Goal: Transaction & Acquisition: Book appointment/travel/reservation

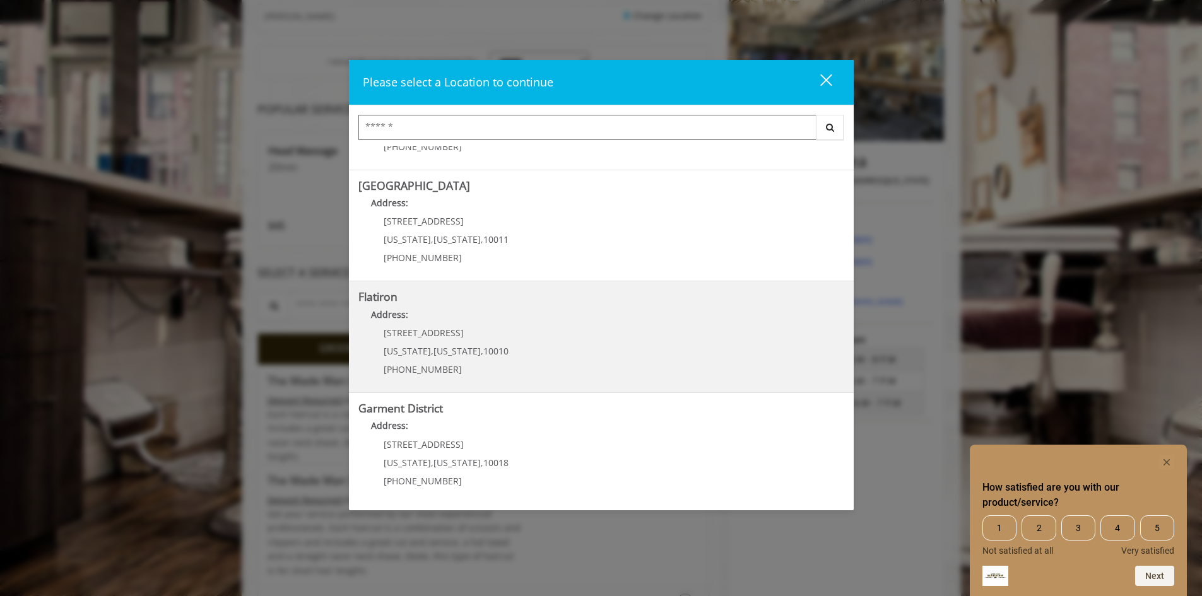
scroll to position [252, 0]
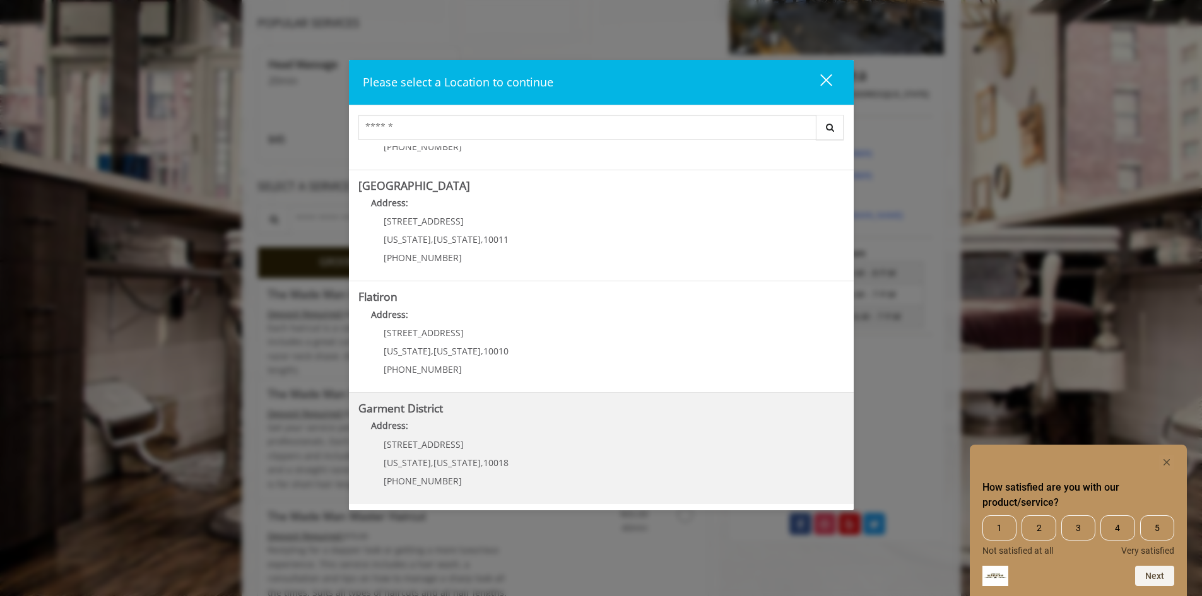
click at [524, 426] on District "Address:" at bounding box center [601, 429] width 486 height 20
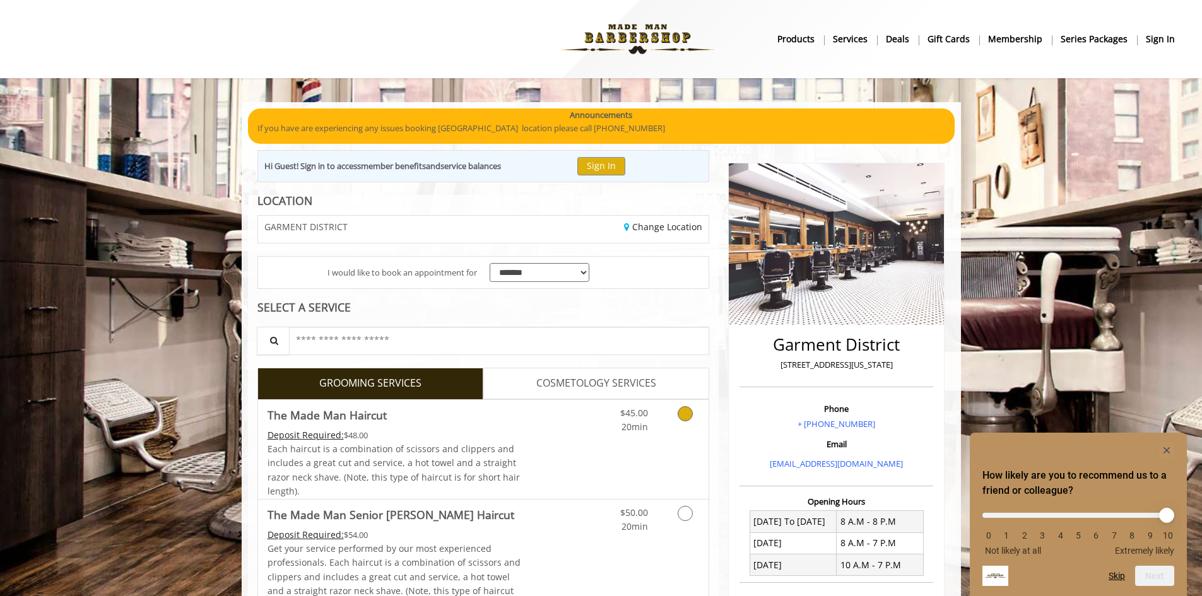
click at [561, 426] on link "Discounted Price" at bounding box center [558, 449] width 75 height 99
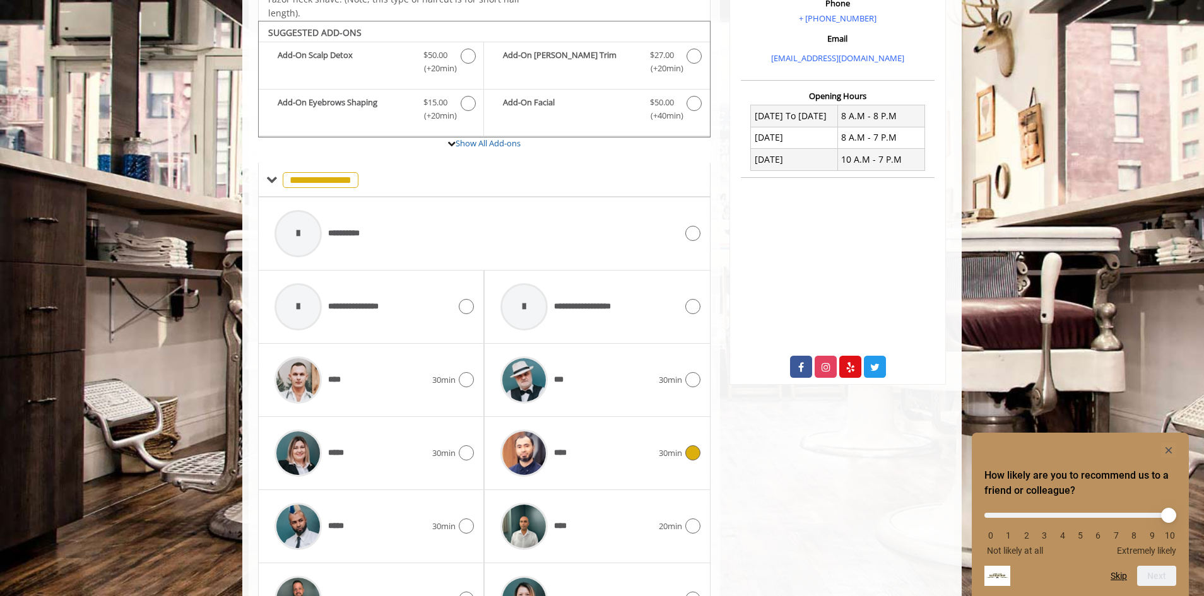
scroll to position [427, 0]
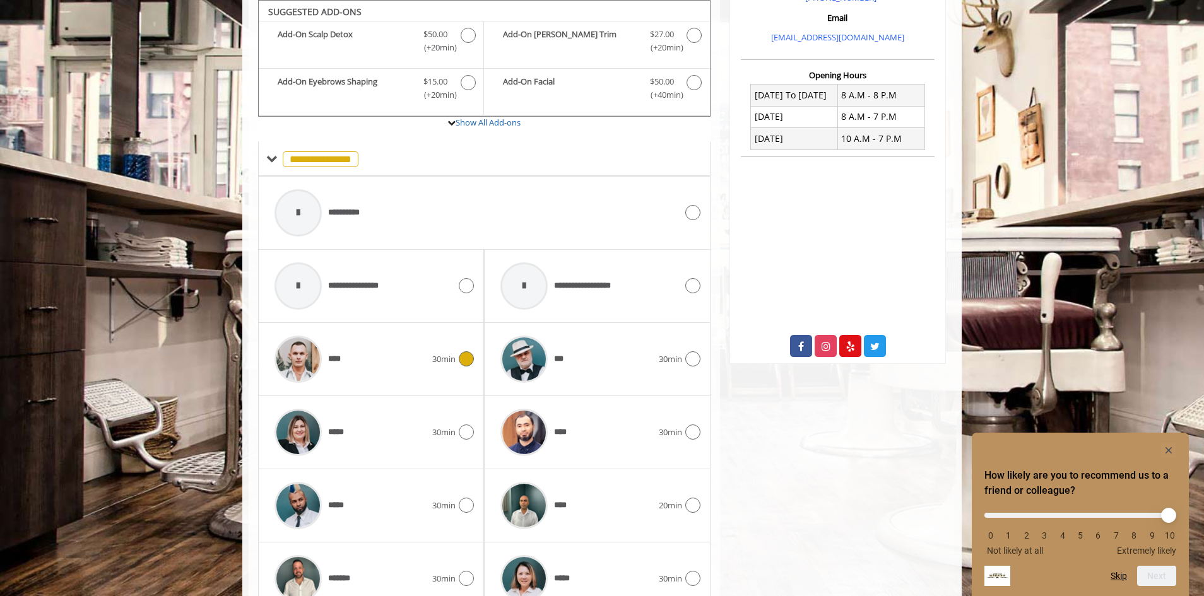
click at [381, 367] on div "****" at bounding box center [350, 359] width 164 height 60
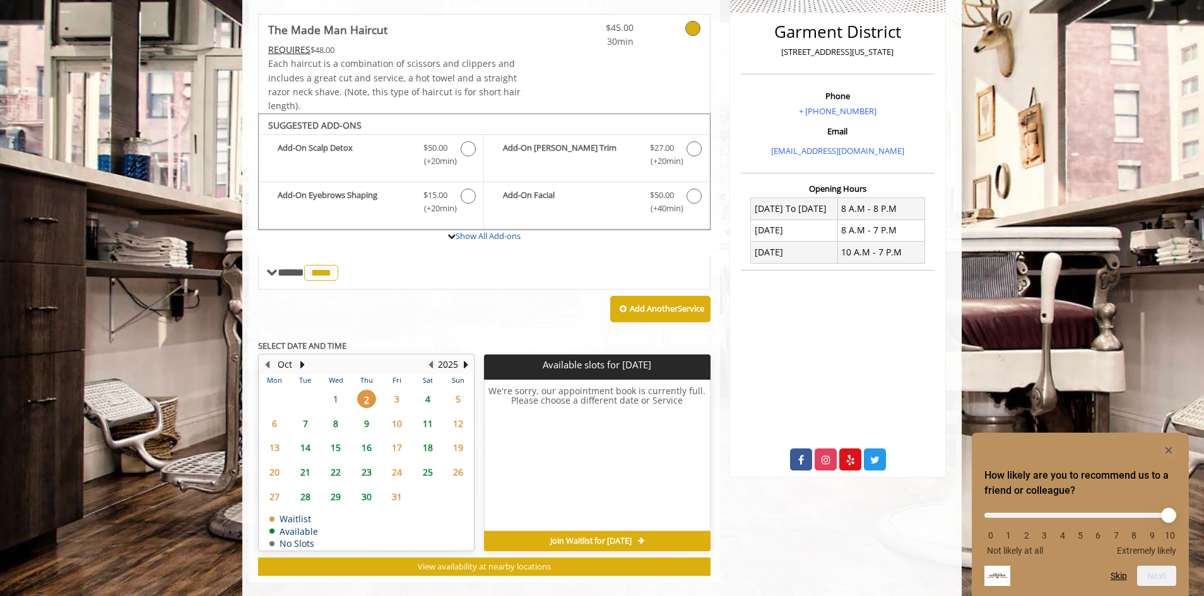
scroll to position [331, 0]
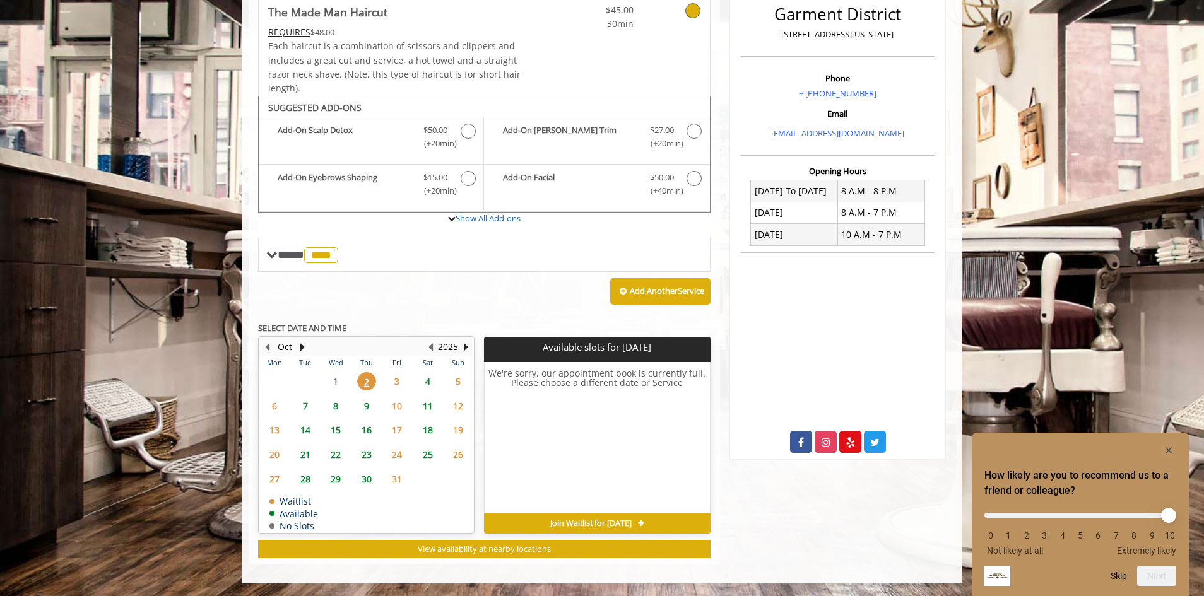
click at [310, 401] on span "7" at bounding box center [305, 406] width 19 height 18
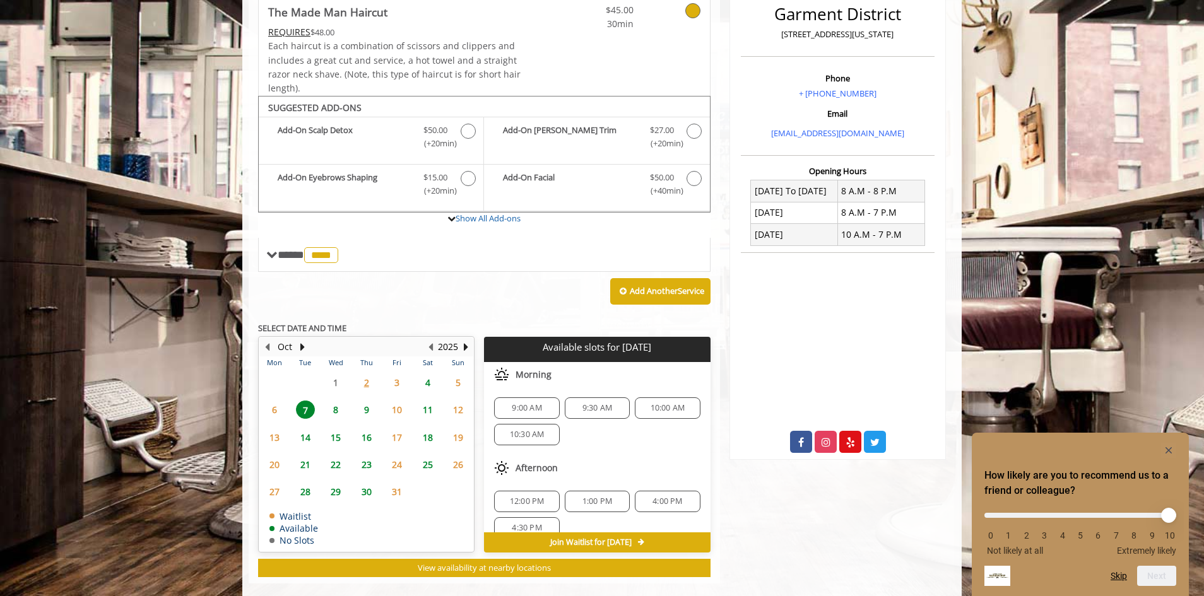
scroll to position [350, 0]
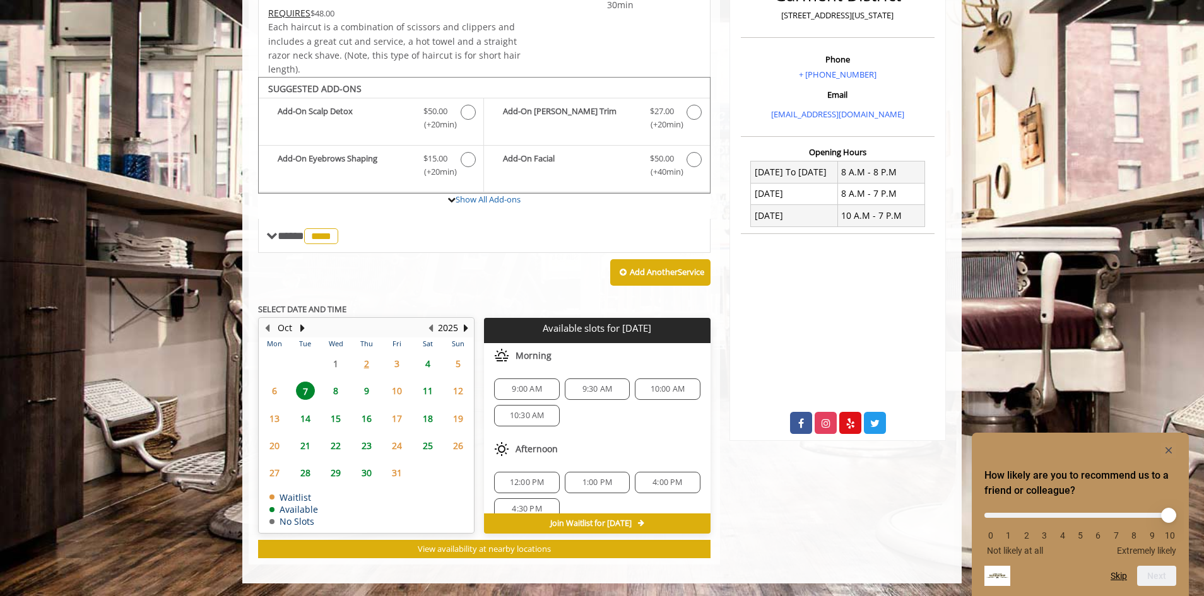
click at [538, 390] on span "9:00 AM" at bounding box center [527, 389] width 30 height 10
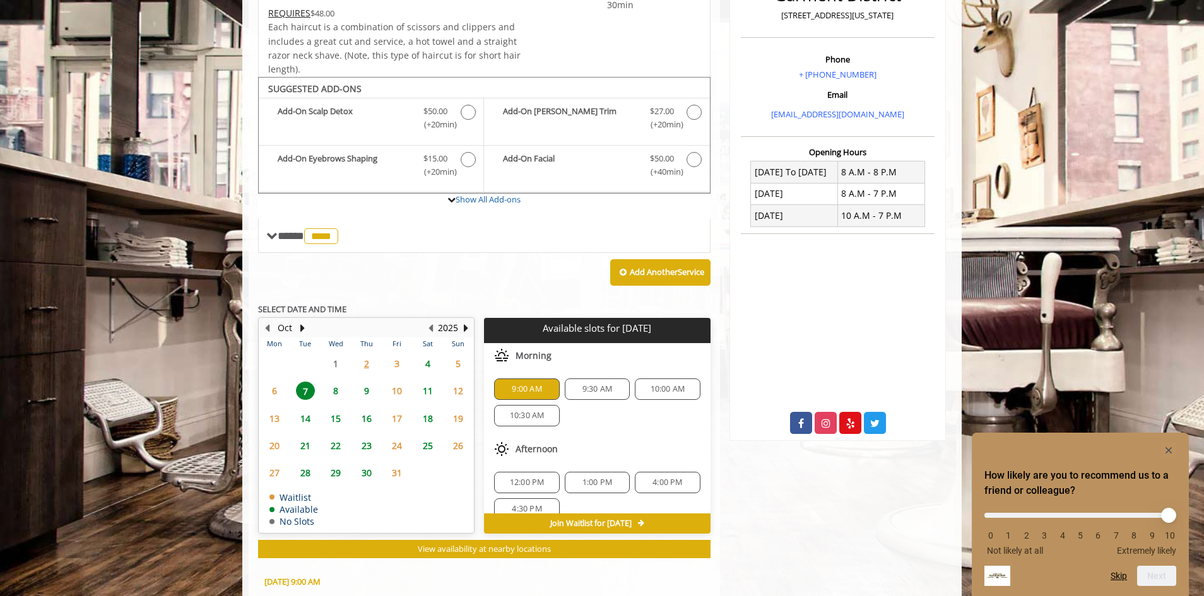
scroll to position [577, 0]
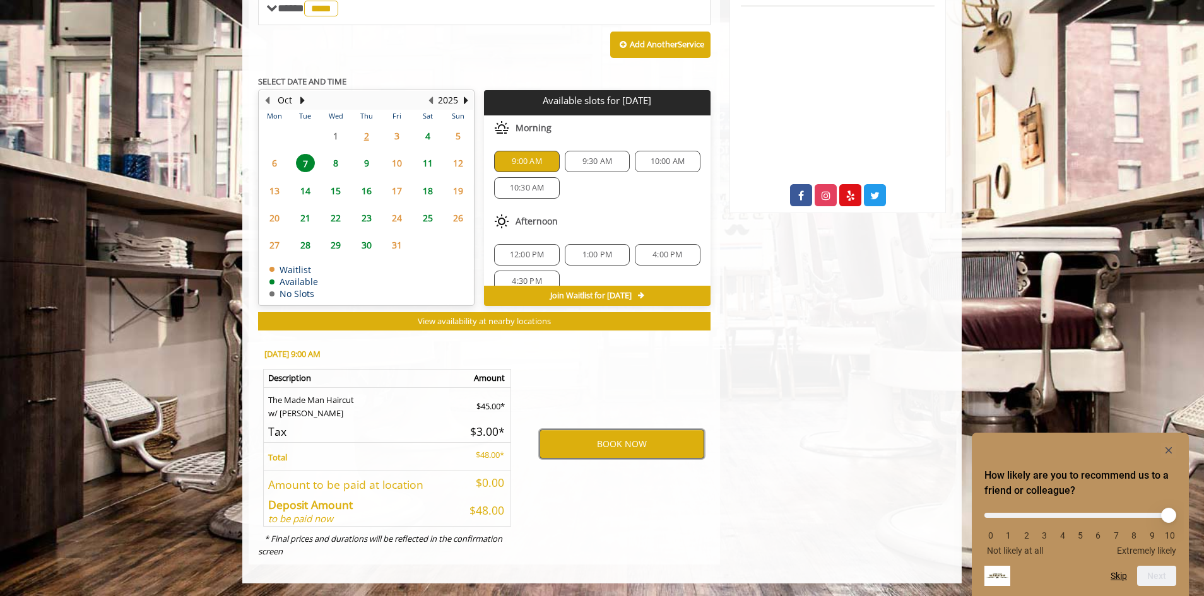
click at [581, 438] on button "BOOK NOW" at bounding box center [622, 444] width 165 height 29
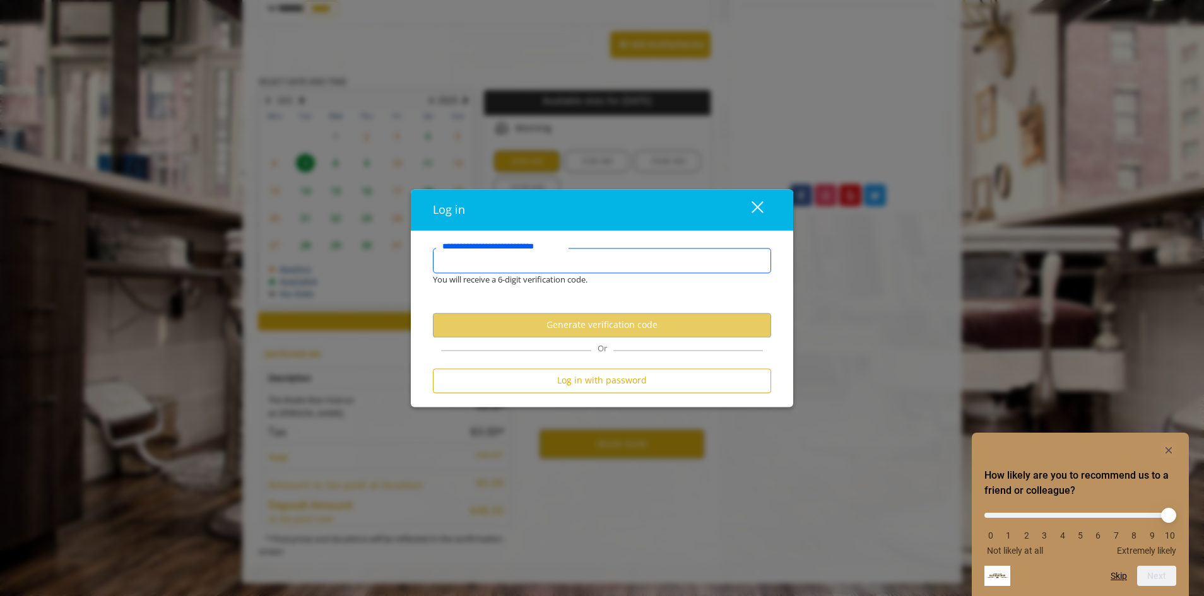
click at [630, 264] on input "**********" at bounding box center [602, 260] width 338 height 25
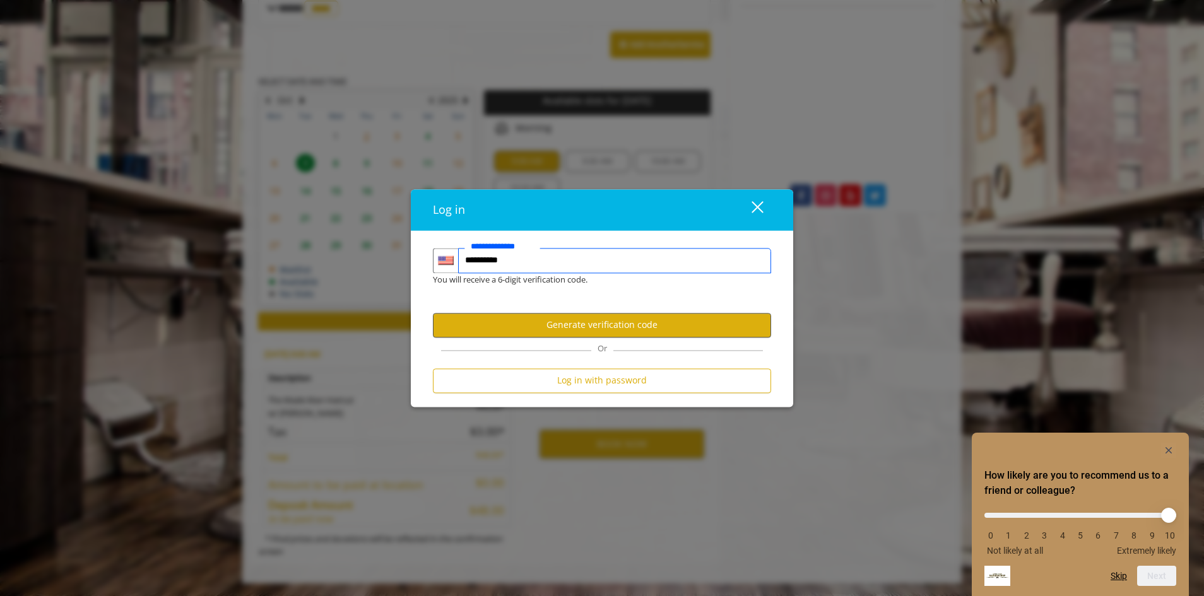
type input "**********"
click at [631, 332] on button "Generate verification code" at bounding box center [602, 325] width 338 height 25
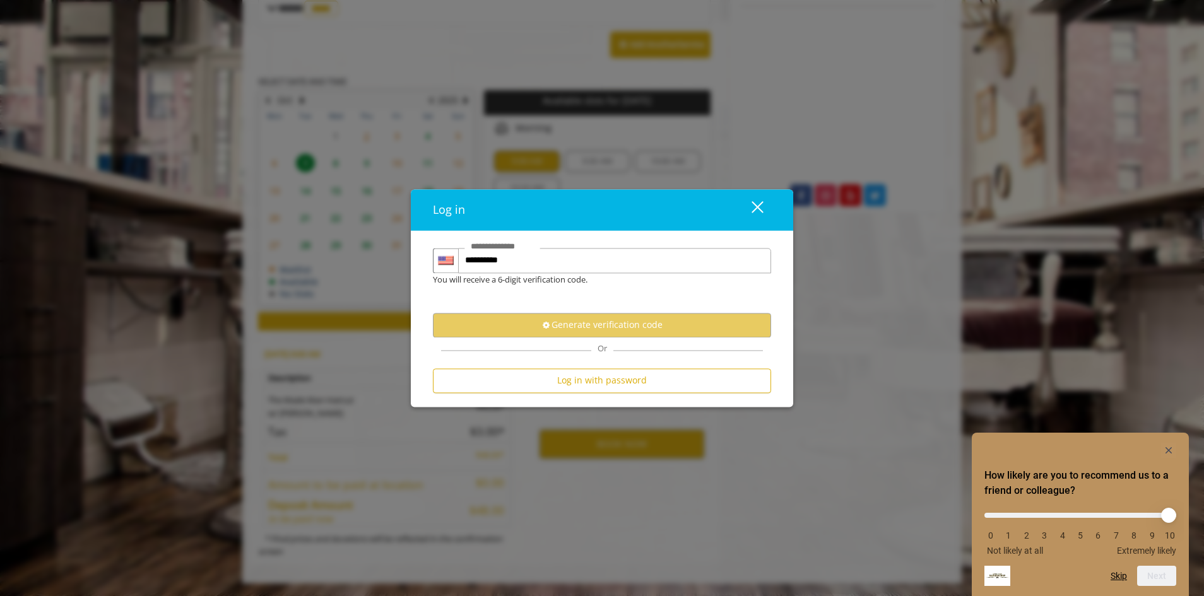
scroll to position [0, 0]
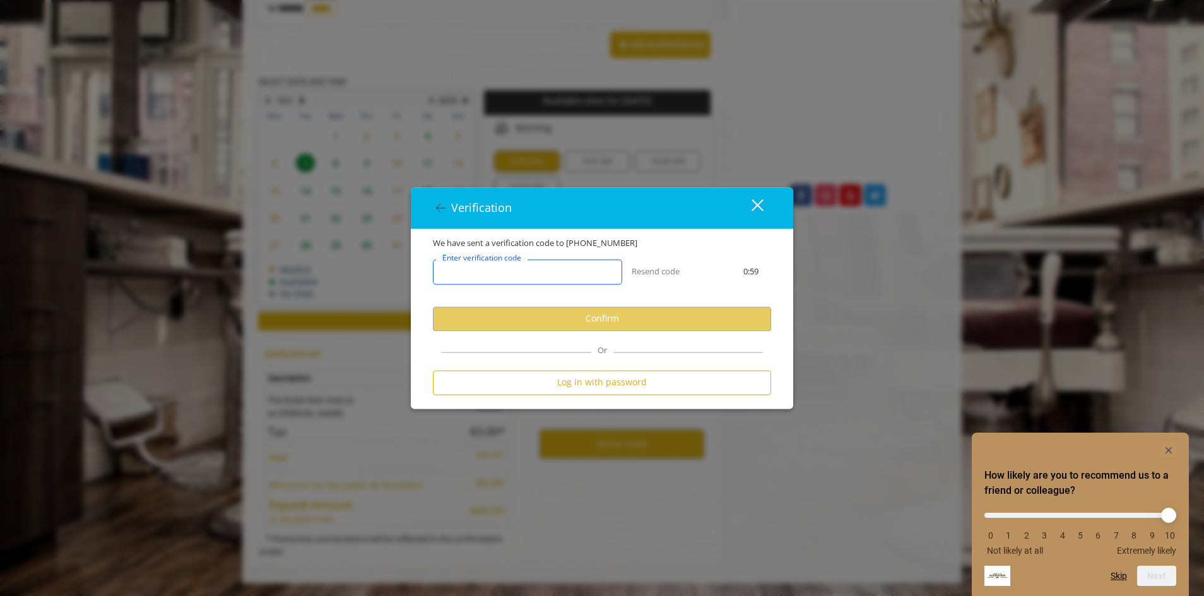
click at [559, 279] on input "Enter verification code" at bounding box center [527, 271] width 189 height 25
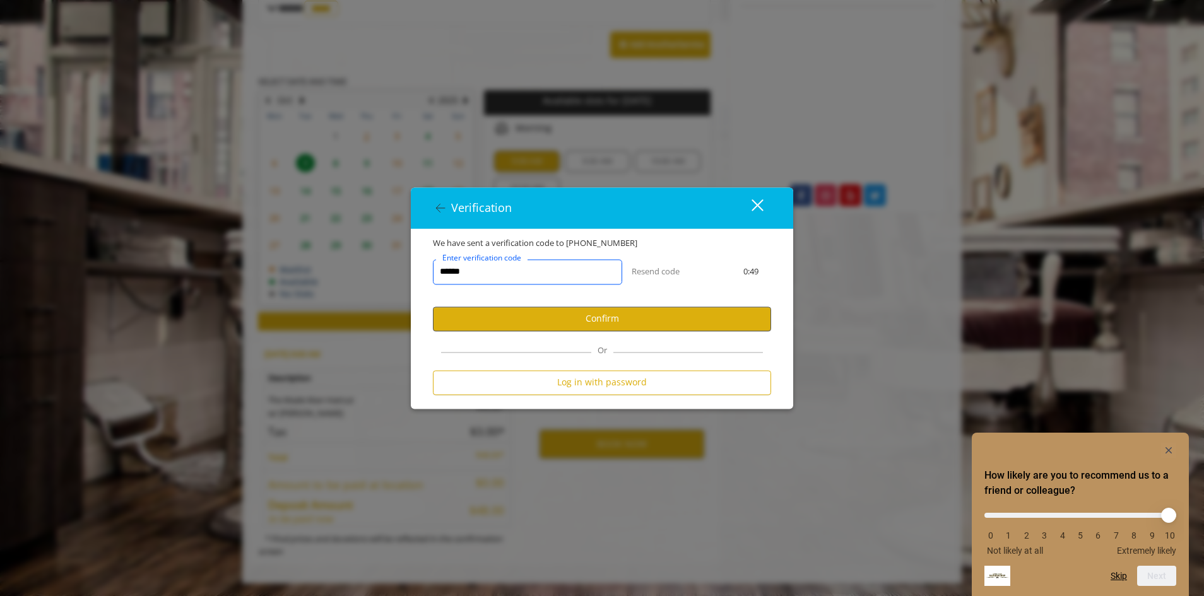
type input "******"
click at [595, 315] on button "Confirm" at bounding box center [602, 319] width 338 height 25
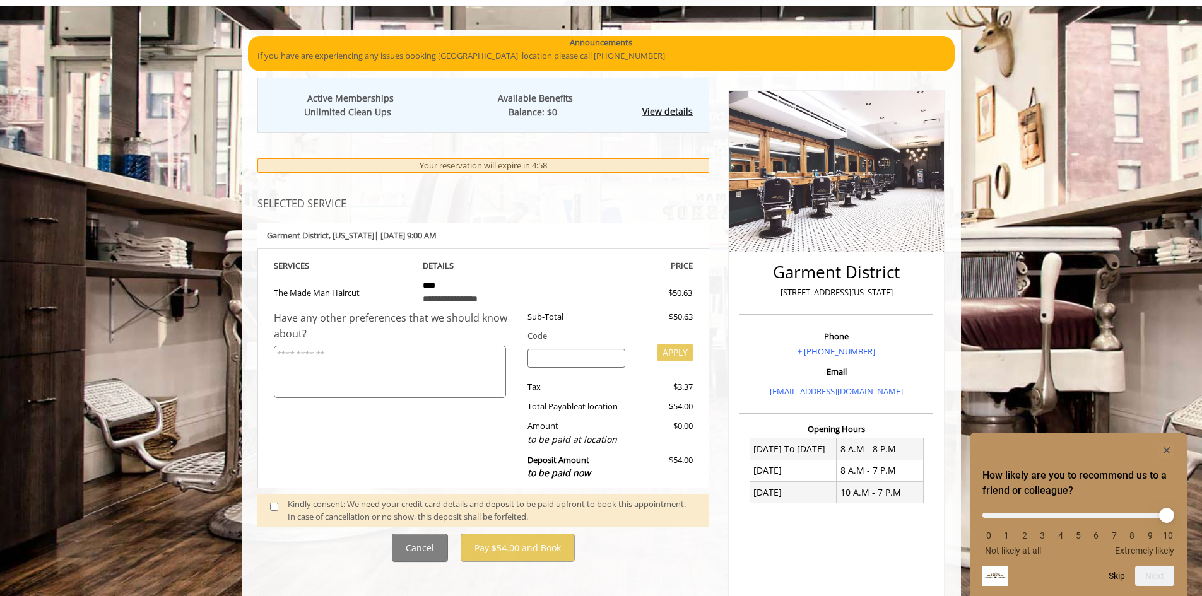
scroll to position [189, 0]
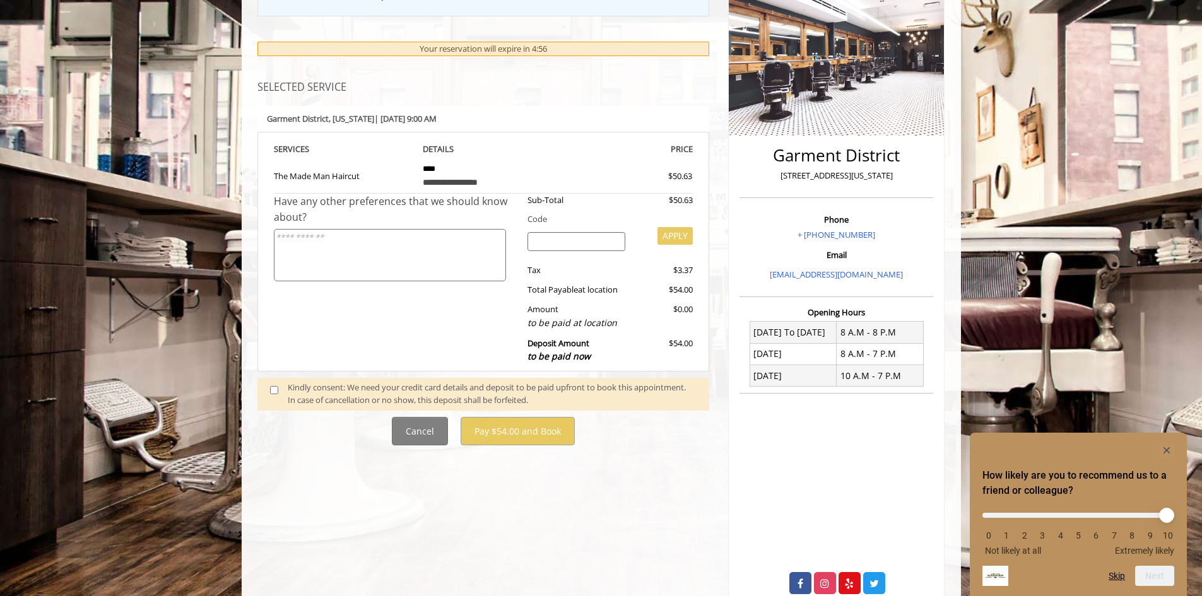
click at [278, 390] on span at bounding box center [279, 394] width 37 height 27
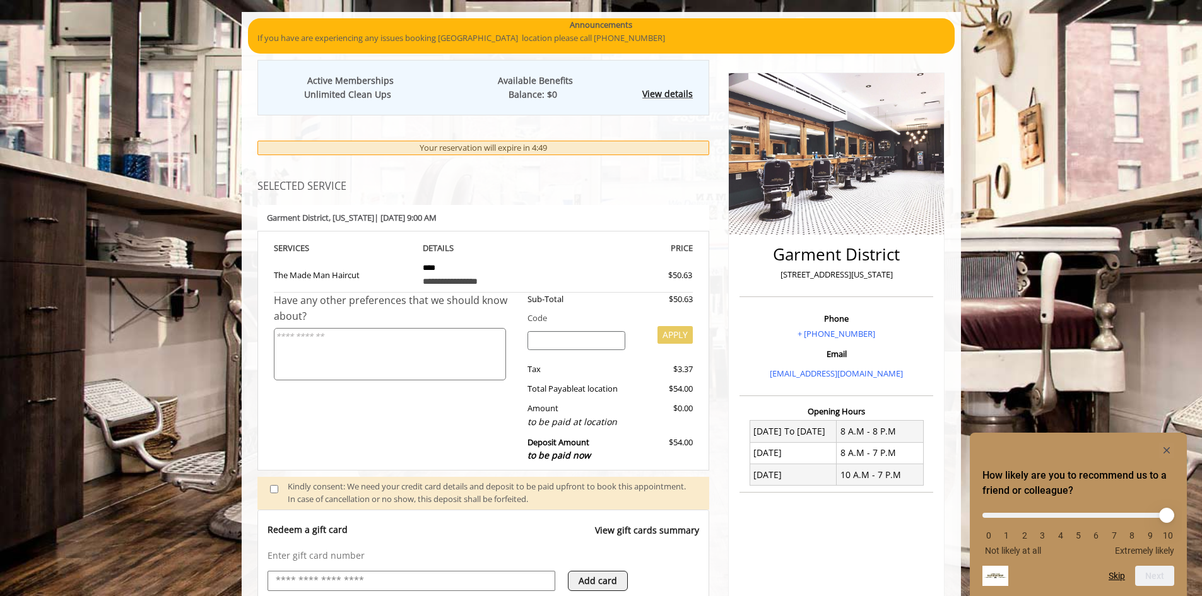
scroll to position [595, 0]
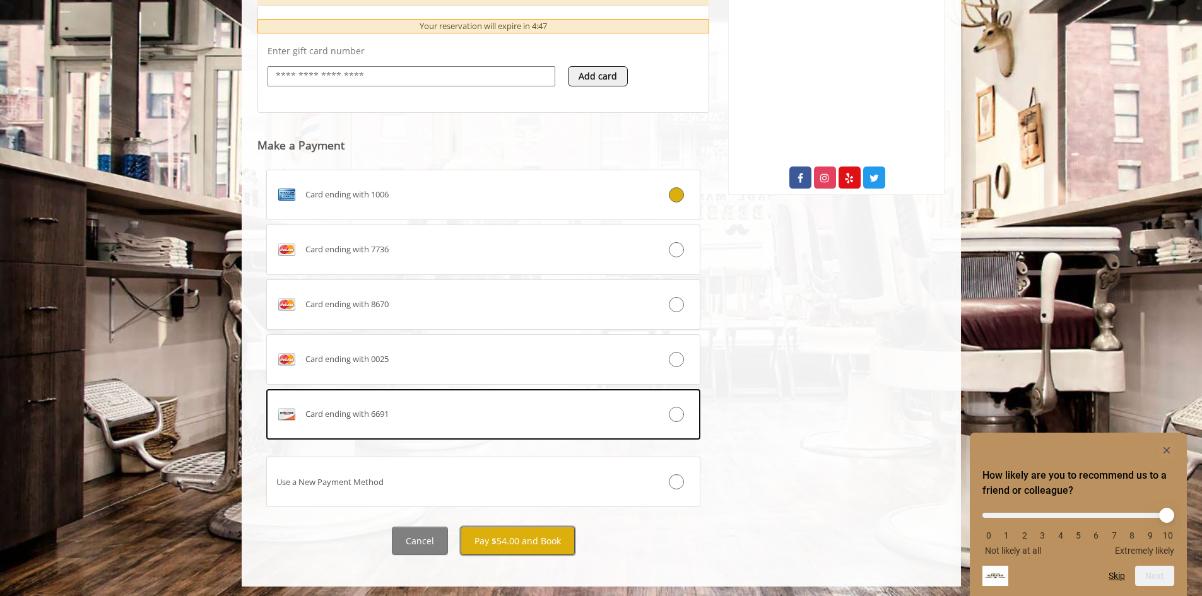
click at [555, 544] on button "Pay $54.00 and Book" at bounding box center [518, 541] width 114 height 28
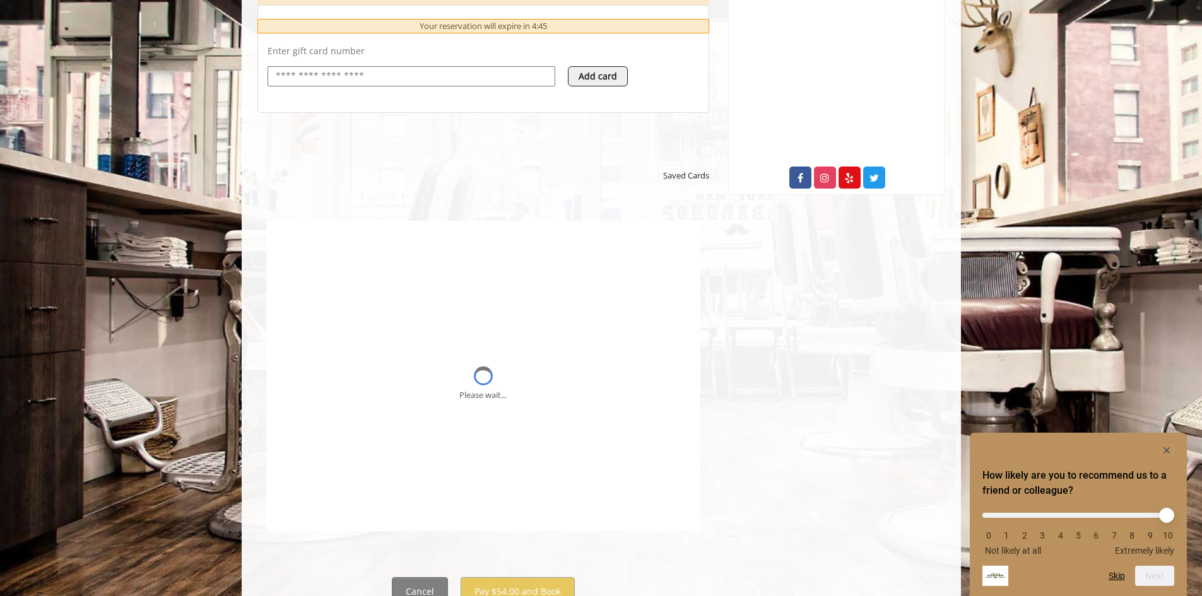
scroll to position [0, 0]
